Goal: Check status: Check status

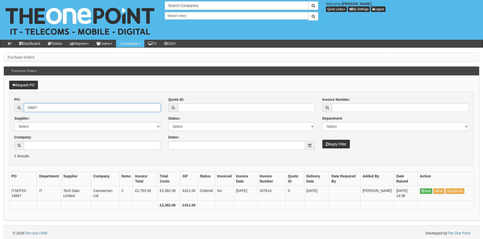
drag, startPoint x: 46, startPoint y: 108, endPoint x: 14, endPoint y: 109, distance: 32.1
click at [14, 109] on div "PO: 19667 Supplier: Select 123 REG.co.uk 1Password 3 4Gon AA Jones Electric Ltd…" at bounding box center [87, 125] width 154 height 57
type input "19709"
click at [323, 140] on button "Apply Filter" at bounding box center [337, 144] width 28 height 9
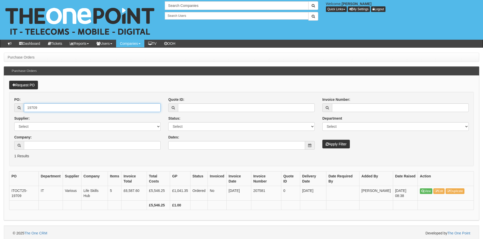
drag, startPoint x: 42, startPoint y: 107, endPoint x: 27, endPoint y: 107, distance: 14.5
click at [27, 107] on input "19709" at bounding box center [92, 107] width 137 height 9
type input "19734"
click at [323, 140] on button "Apply Filter" at bounding box center [337, 144] width 28 height 9
